Goal: Task Accomplishment & Management: Use online tool/utility

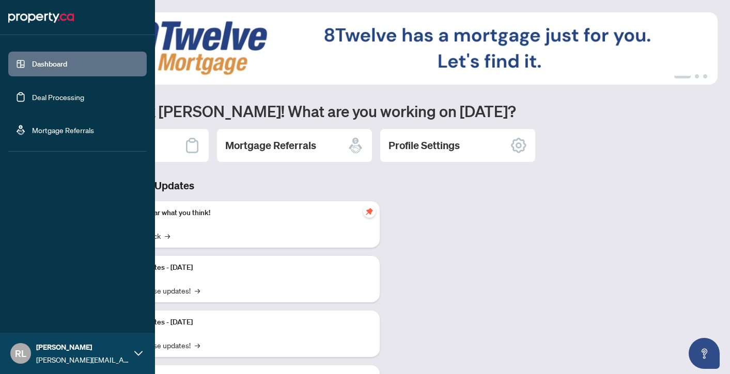
click at [40, 102] on link "Deal Processing" at bounding box center [58, 96] width 52 height 9
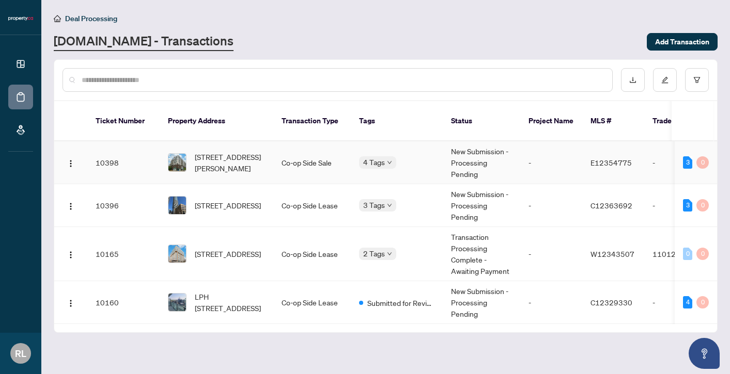
click at [375, 153] on body "Dashboard Deal Processing Mortgage Referrals [PERSON_NAME] [PERSON_NAME][EMAIL_…" at bounding box center [365, 187] width 730 height 374
click at [376, 153] on body "Dashboard Deal Processing Mortgage Referrals [PERSON_NAME] [PERSON_NAME][EMAIL_…" at bounding box center [365, 187] width 730 height 374
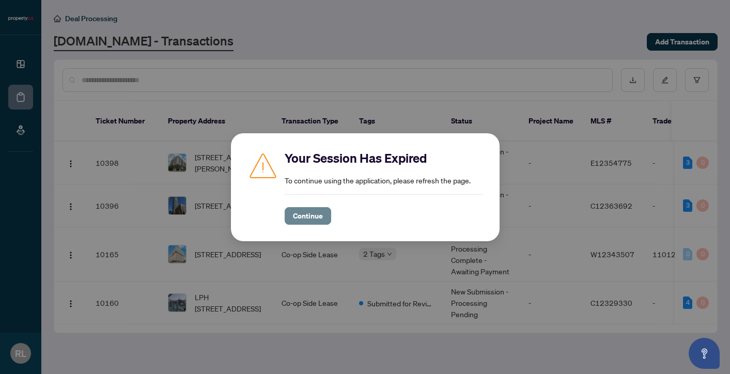
click at [324, 214] on button "Continue" at bounding box center [308, 216] width 46 height 18
